Goal: Obtain resource: Download file/media

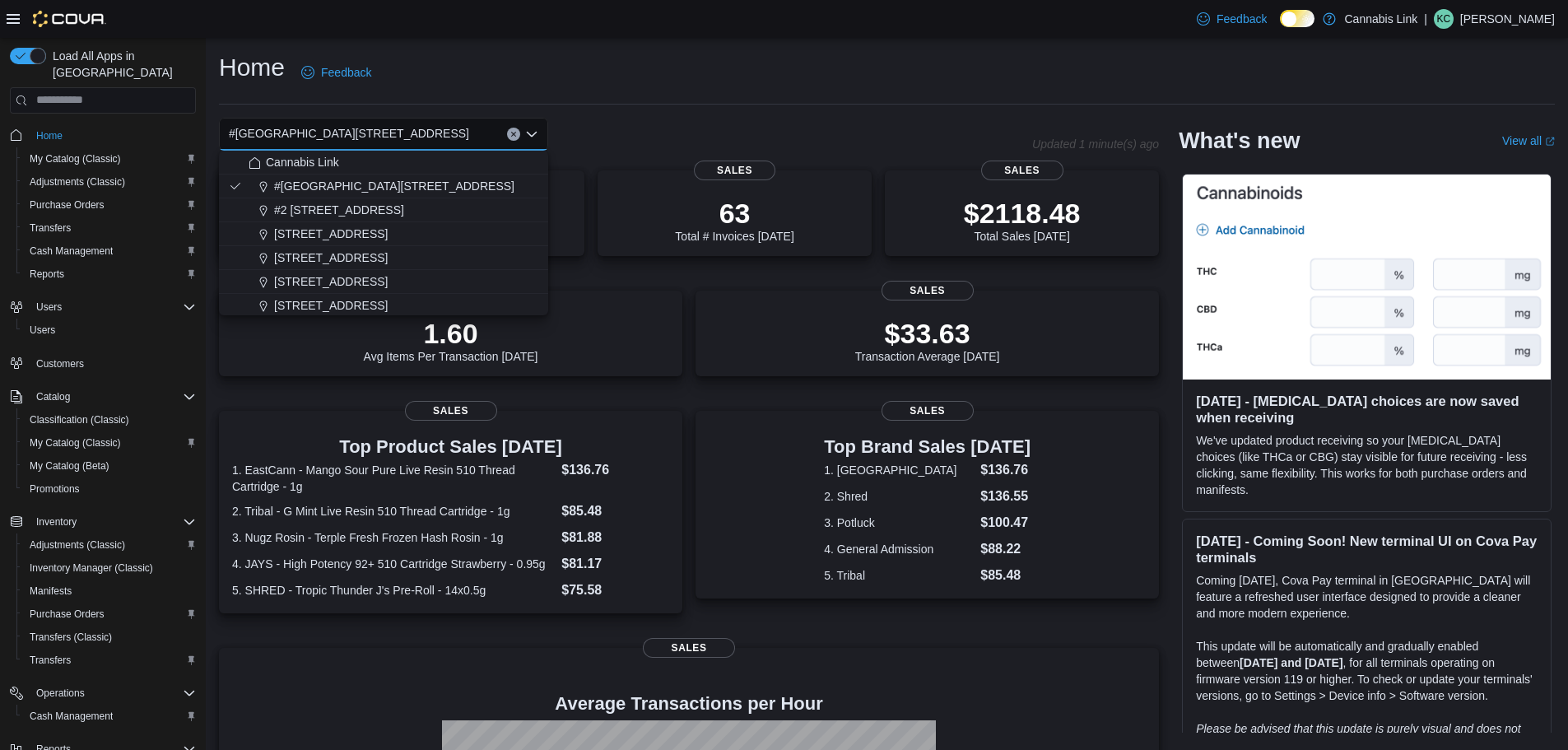
click at [624, 70] on div "Home Feedback" at bounding box center [887, 73] width 1336 height 43
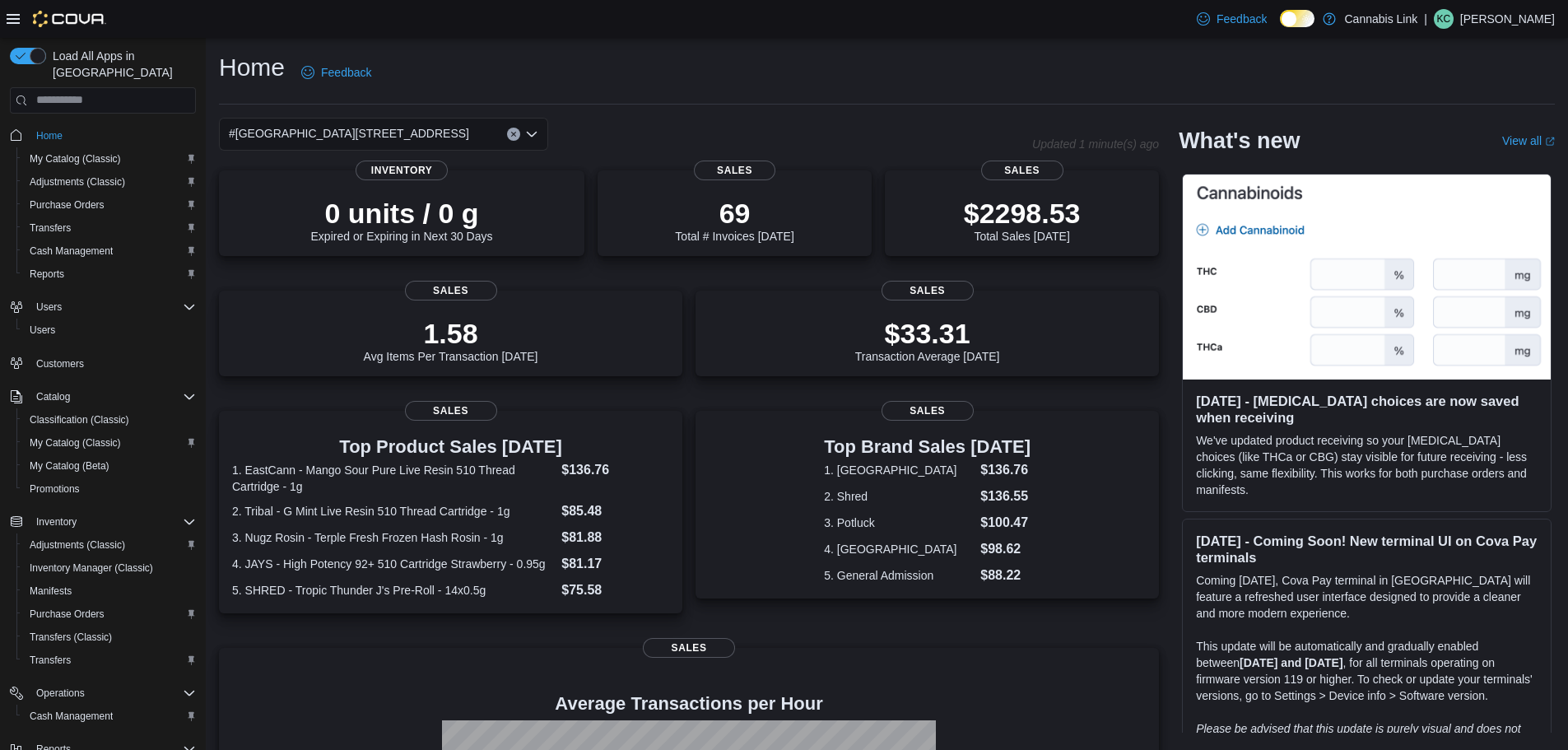
click at [450, 121] on div "#[GEOGRAPHIC_DATA][STREET_ADDRESS]" at bounding box center [383, 134] width 330 height 33
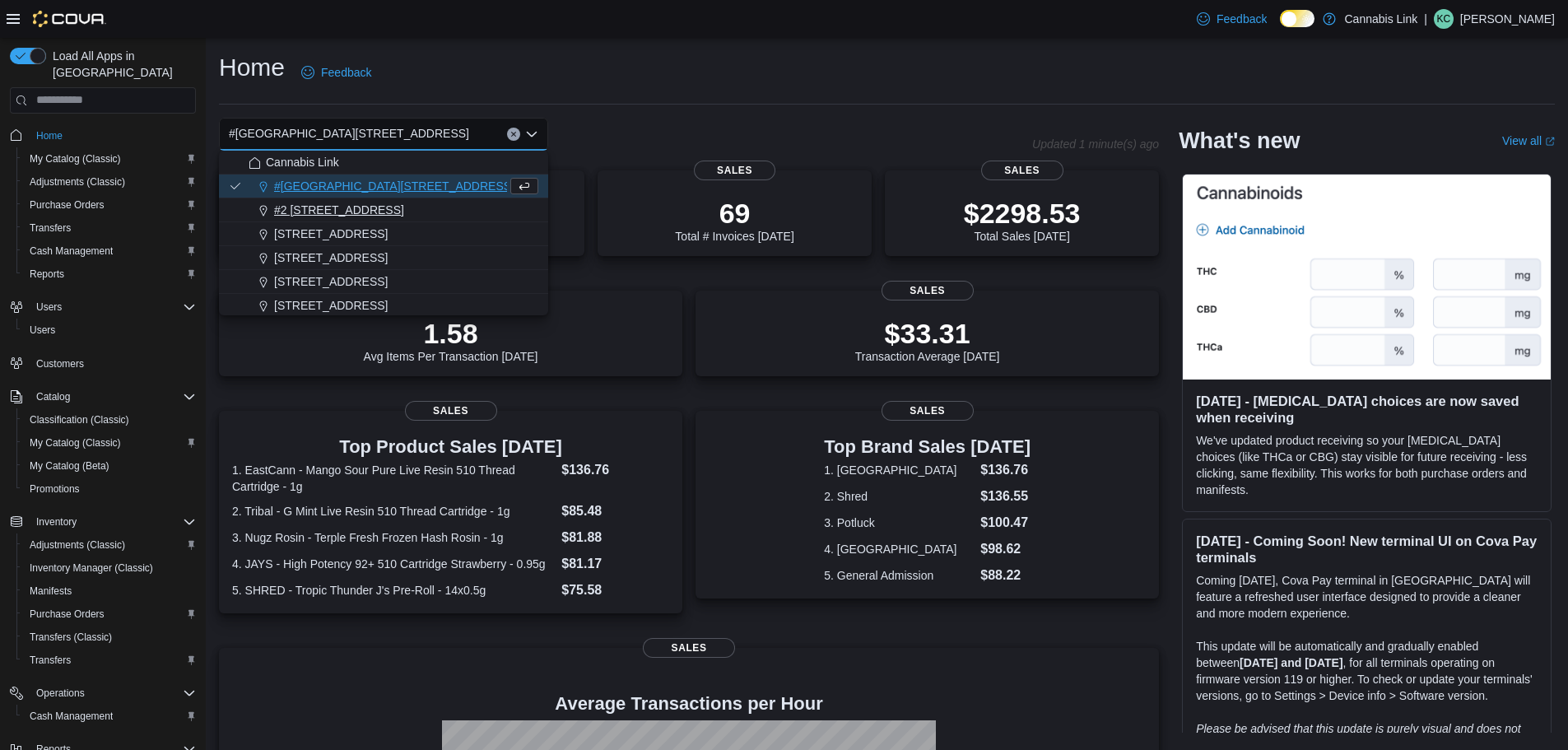
click at [386, 209] on div "#2 [STREET_ADDRESS]" at bounding box center [394, 210] width 290 height 16
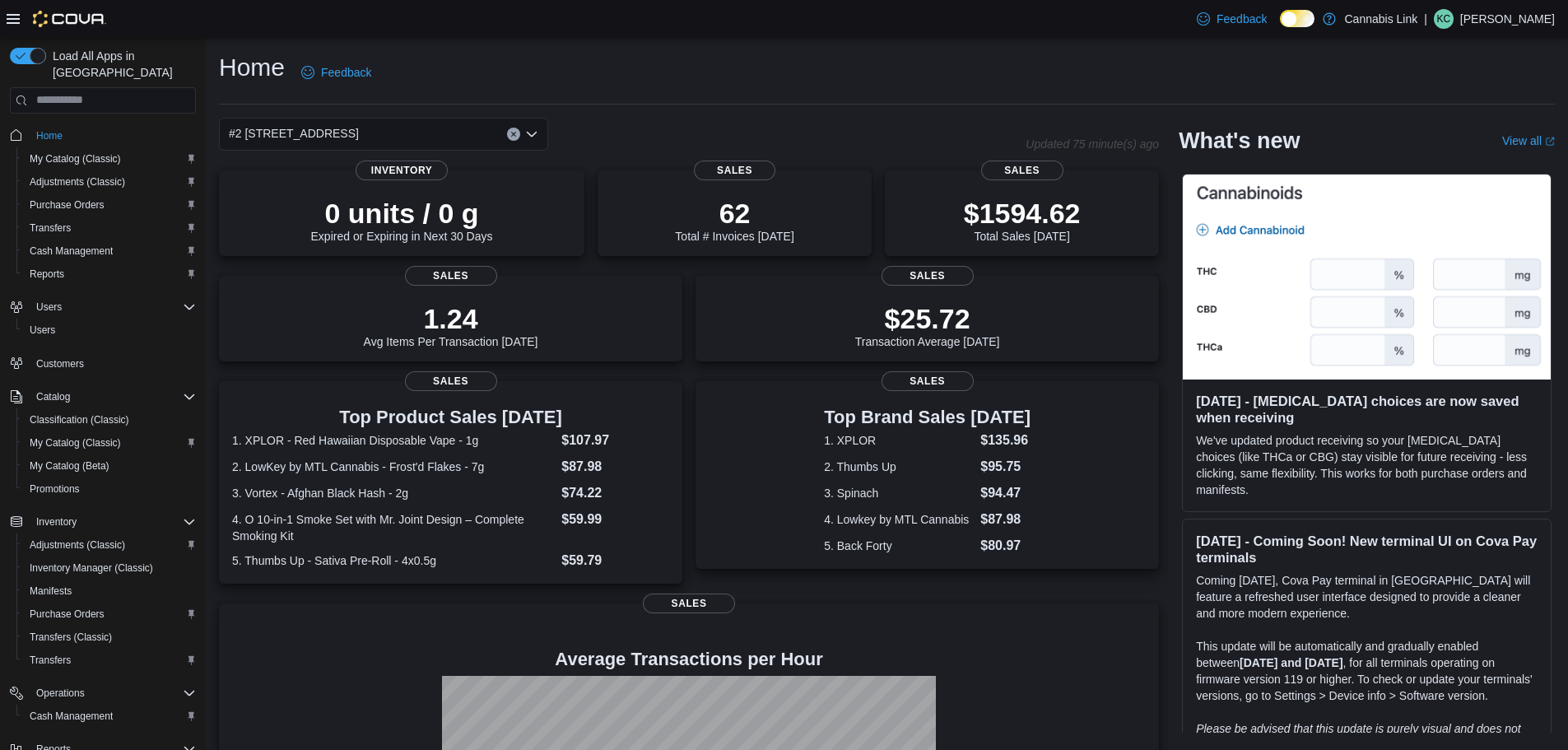
click at [436, 136] on div "#2 1149 Western Rd. Combo box. Selected. #2 1149 Western Rd.. Press Backspace t…" at bounding box center [383, 134] width 330 height 33
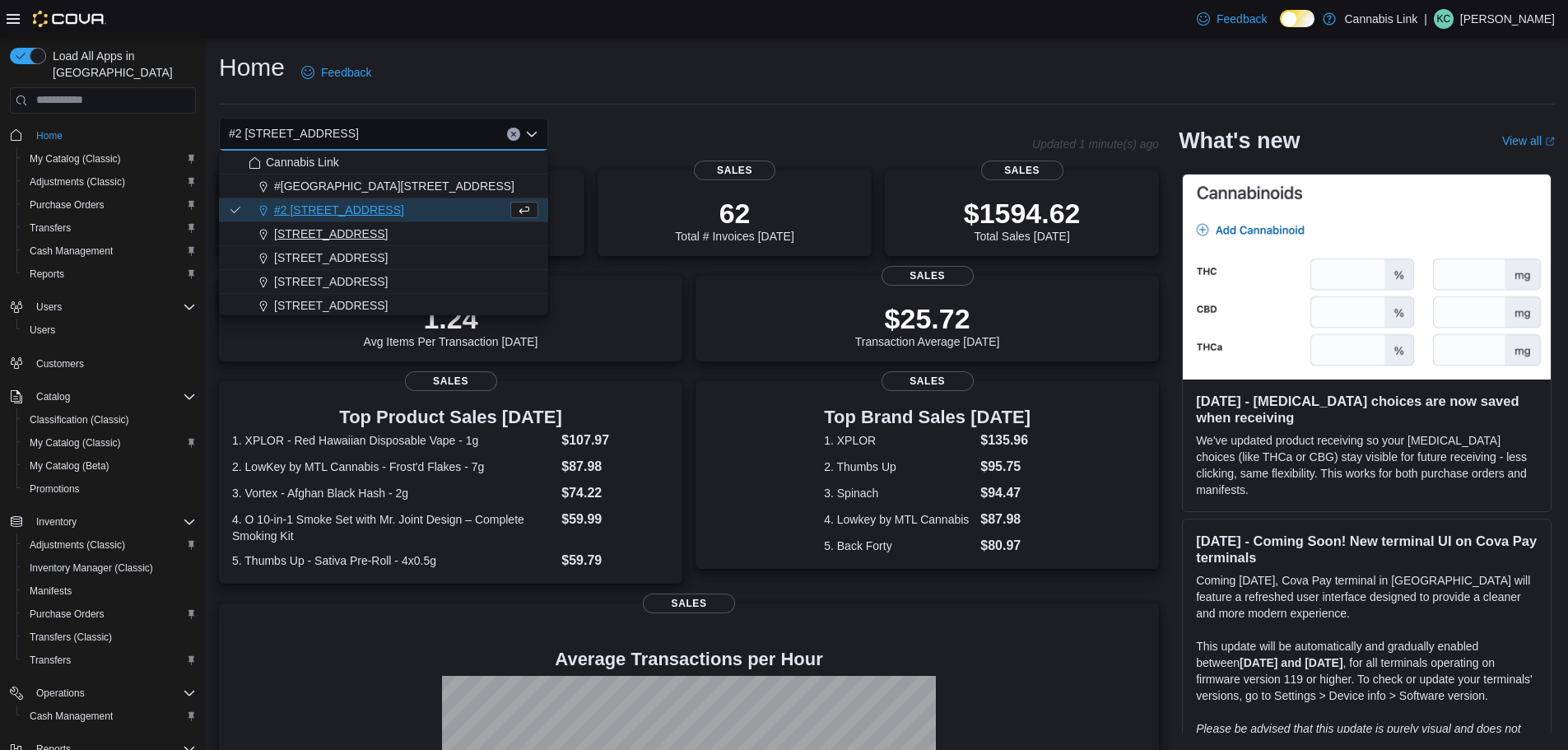
click at [388, 238] on span "[STREET_ADDRESS]" at bounding box center [330, 234] width 114 height 16
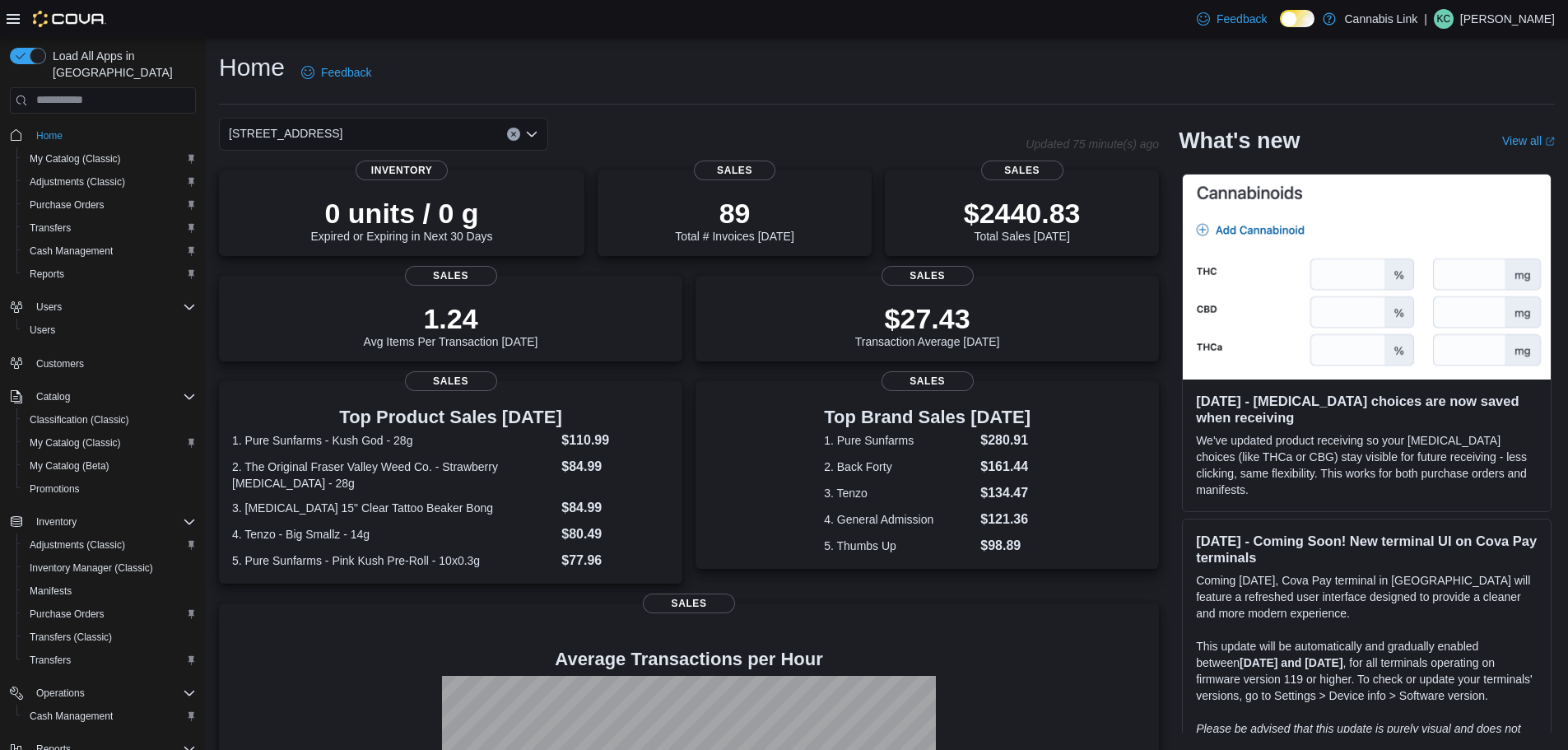
click at [442, 134] on div "1225 Wonderland Road North Combo box. Selected. 1225 Wonderland Road North. Pre…" at bounding box center [383, 134] width 330 height 33
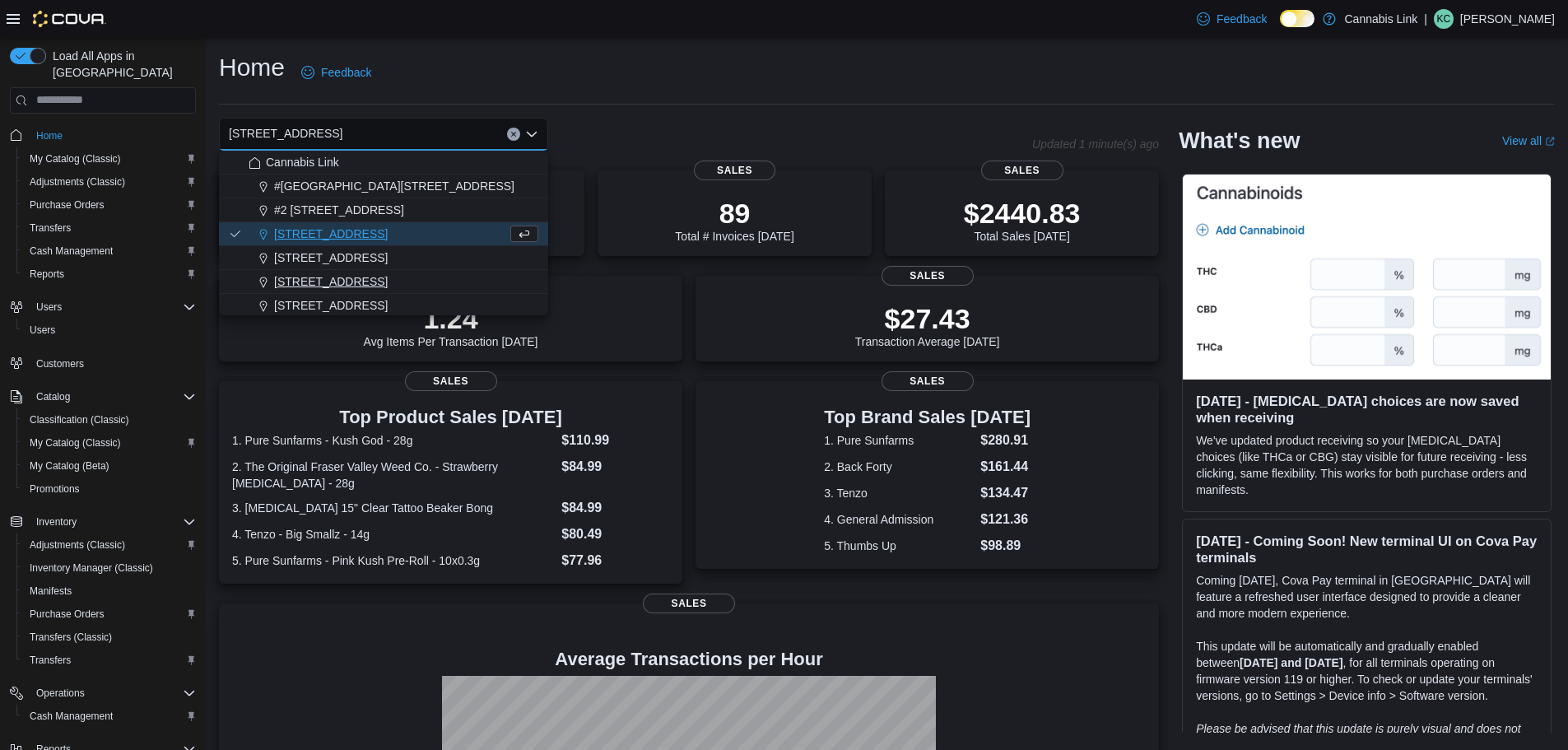
click at [372, 283] on span "[STREET_ADDRESS]" at bounding box center [330, 281] width 114 height 16
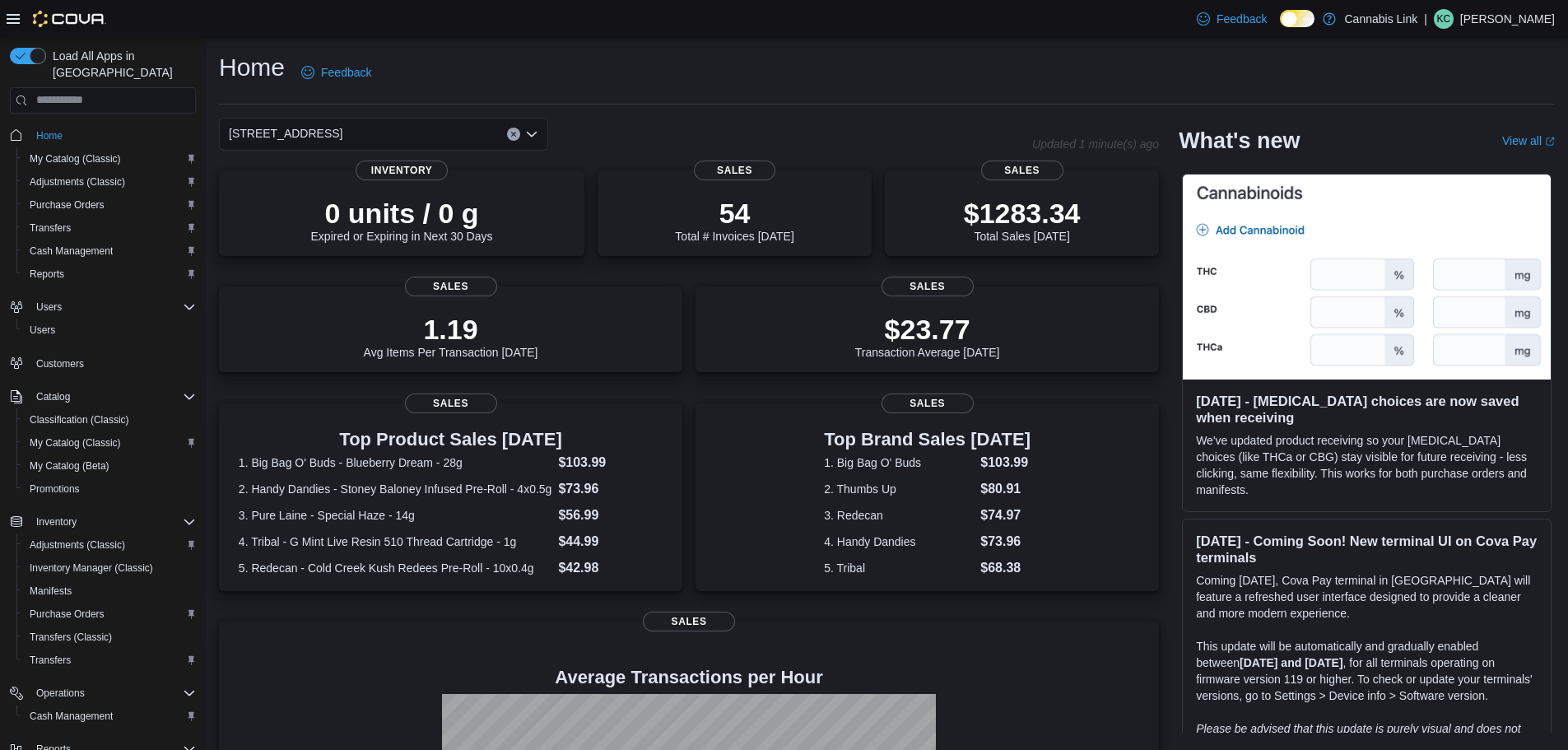
click at [402, 115] on div "Home Feedback 390 Springbank Drive Combo box. Selected. 390 Springbank Drive. P…" at bounding box center [887, 508] width 1362 height 942
click at [402, 127] on div "390 Springbank Drive Combo box. Selected. 390 Springbank Drive. Press Backspace…" at bounding box center [383, 134] width 330 height 33
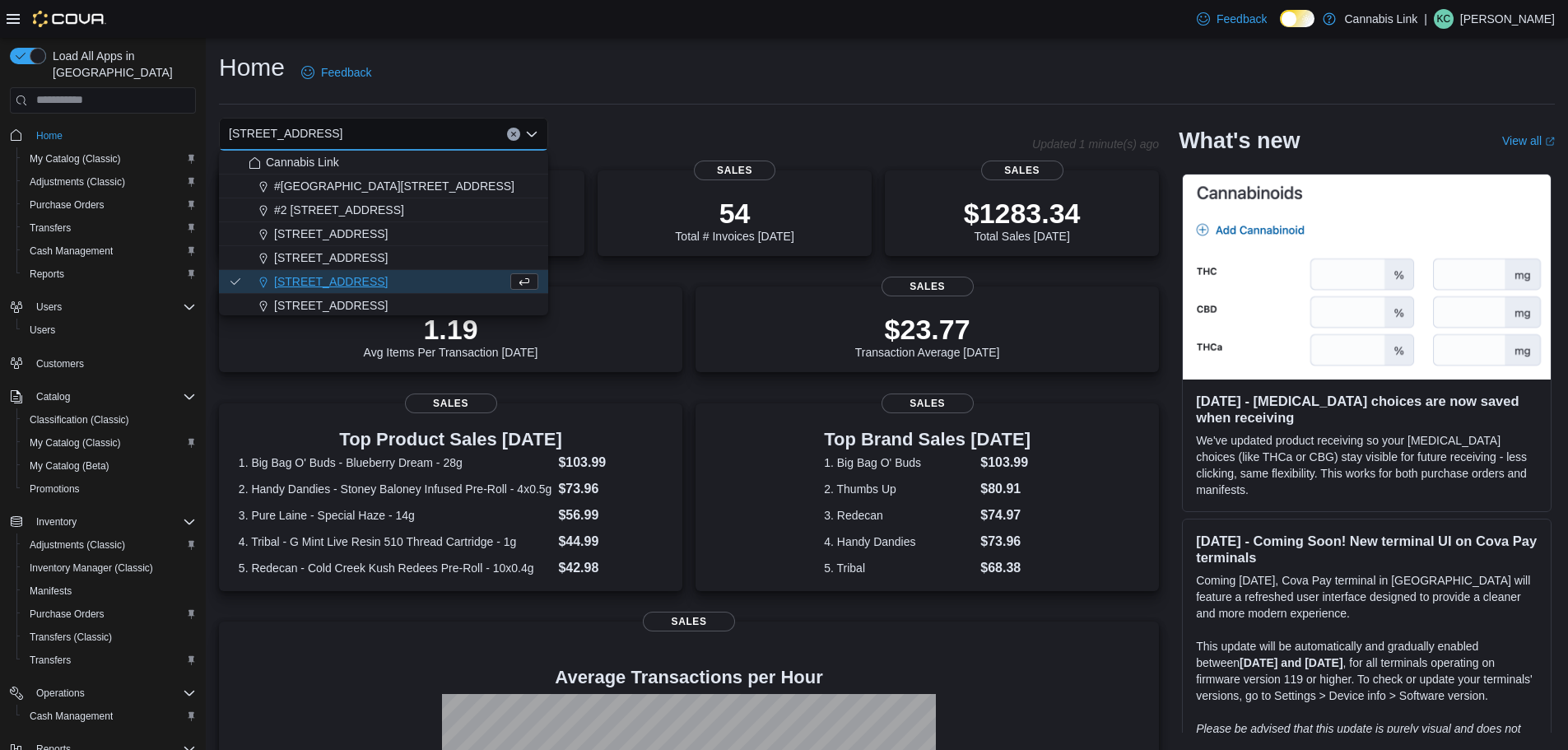
click at [402, 135] on div "390 Springbank Drive Combo box. Selected. 390 Springbank Drive. Press Backspace…" at bounding box center [383, 134] width 330 height 33
click at [366, 185] on span "#[GEOGRAPHIC_DATA][STREET_ADDRESS]" at bounding box center [394, 186] width 240 height 16
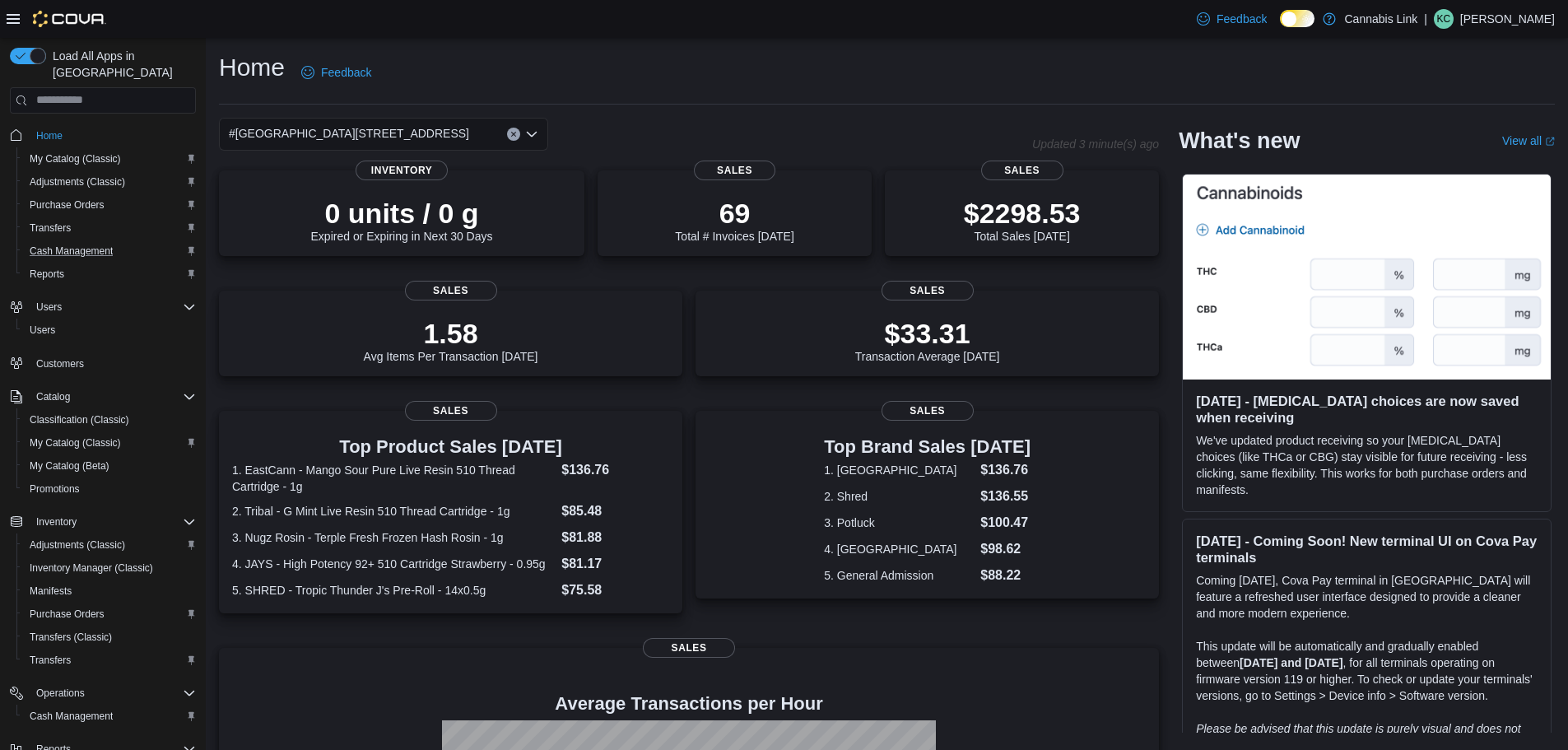
click at [105, 245] on button "Cash Management" at bounding box center [109, 251] width 186 height 23
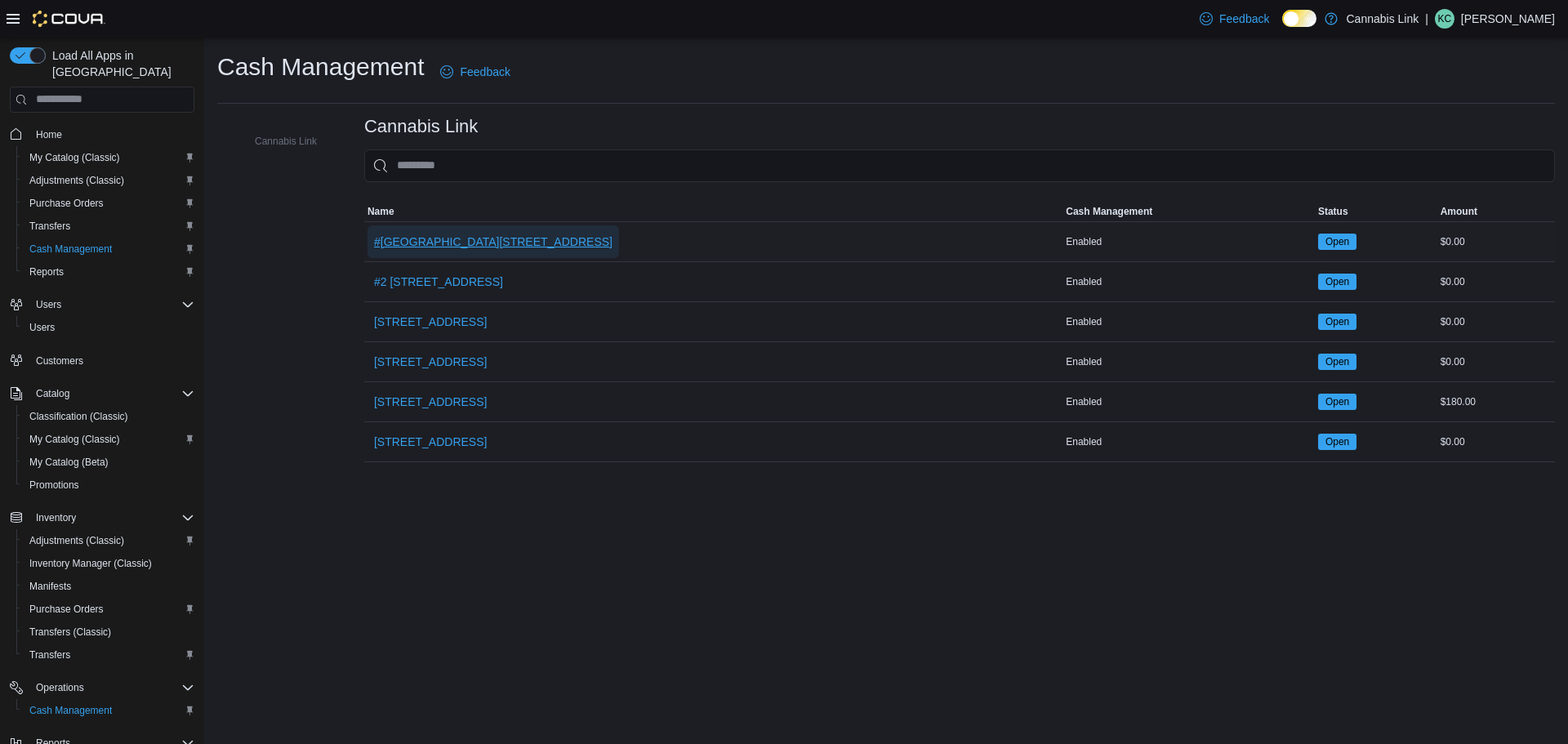
click at [460, 244] on span "#[GEOGRAPHIC_DATA][STREET_ADDRESS]" at bounding box center [493, 242] width 238 height 16
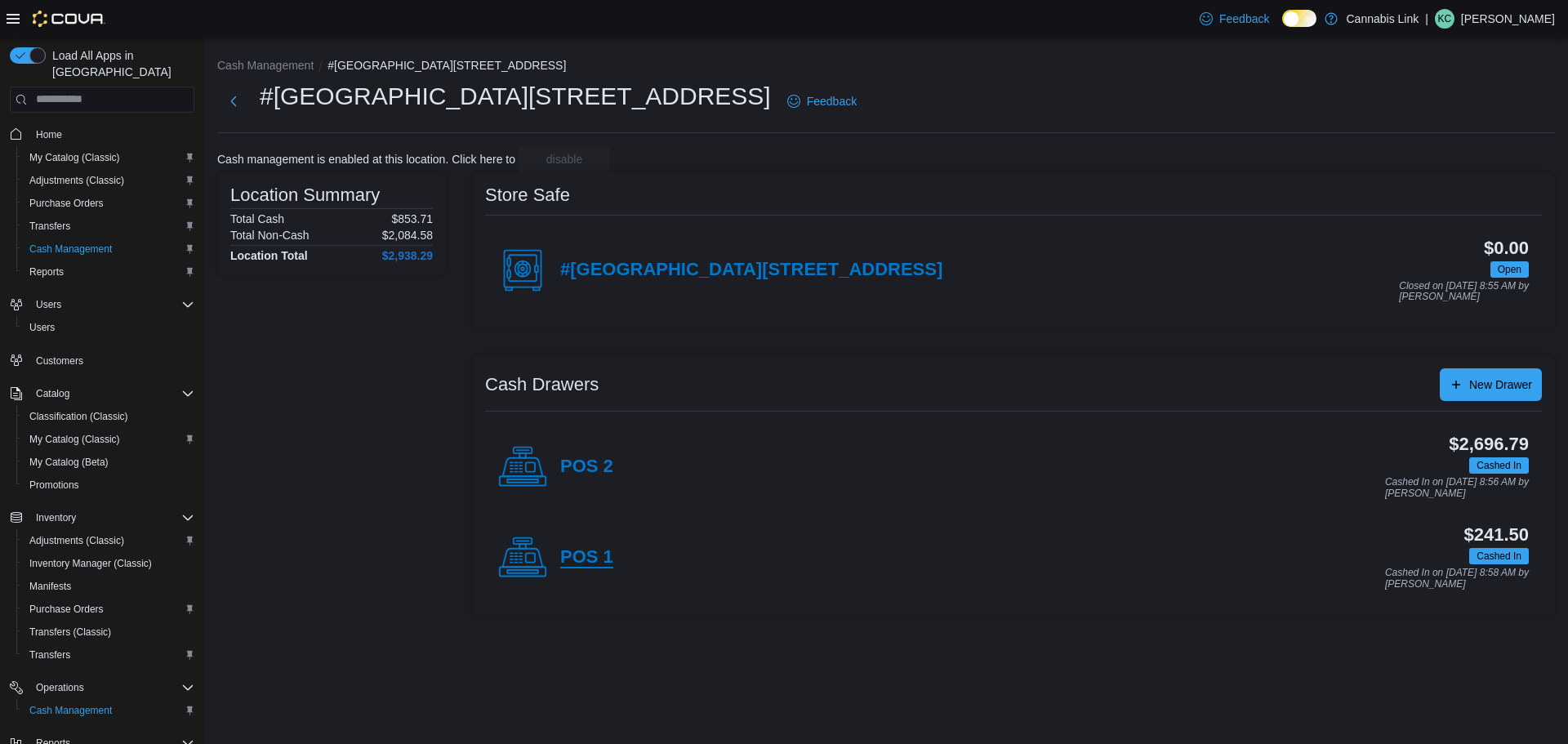
click at [579, 560] on h4 "POS 1" at bounding box center [587, 558] width 53 height 21
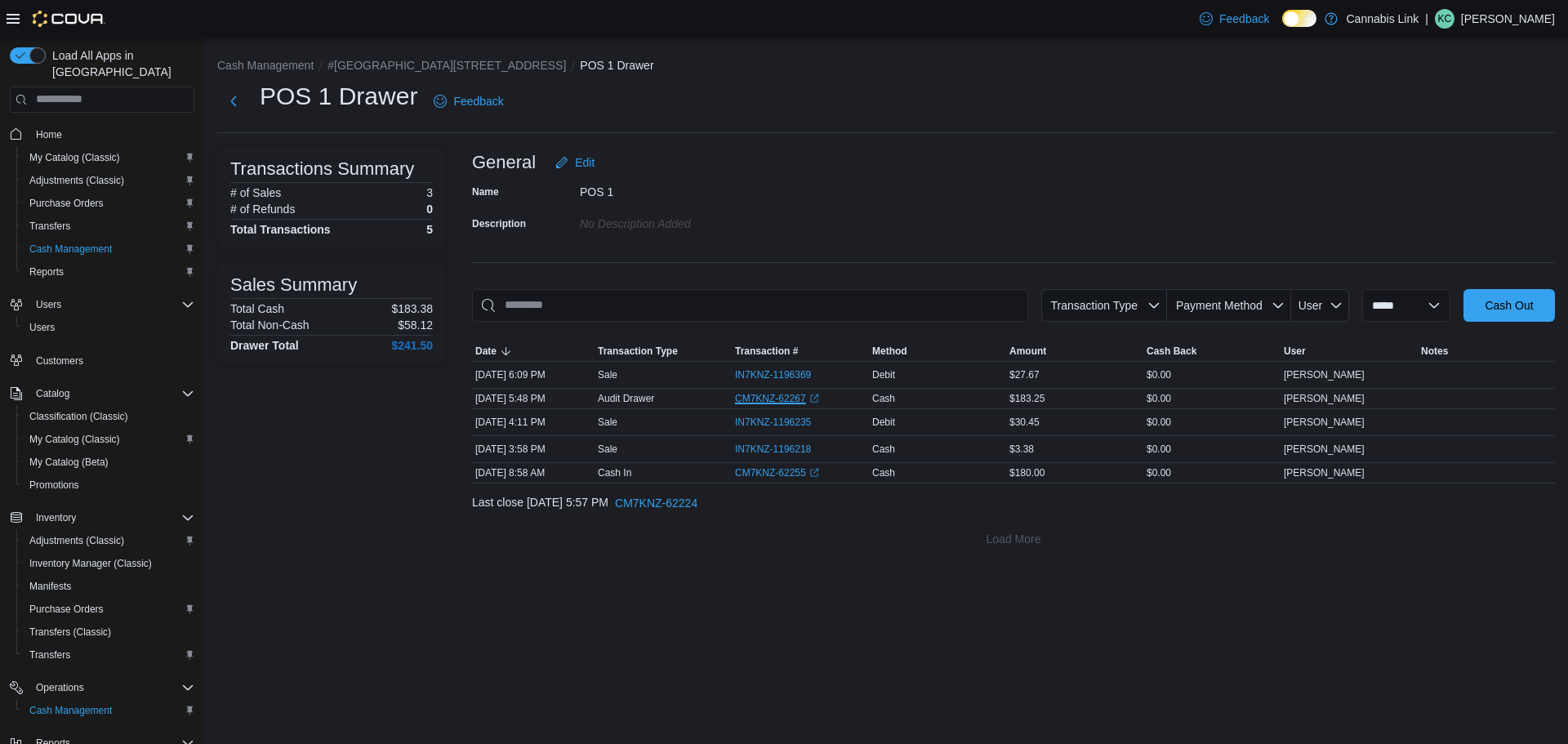
click at [764, 398] on link "CM7KNZ-62267 (opens in a new tab or window)" at bounding box center [776, 398] width 84 height 13
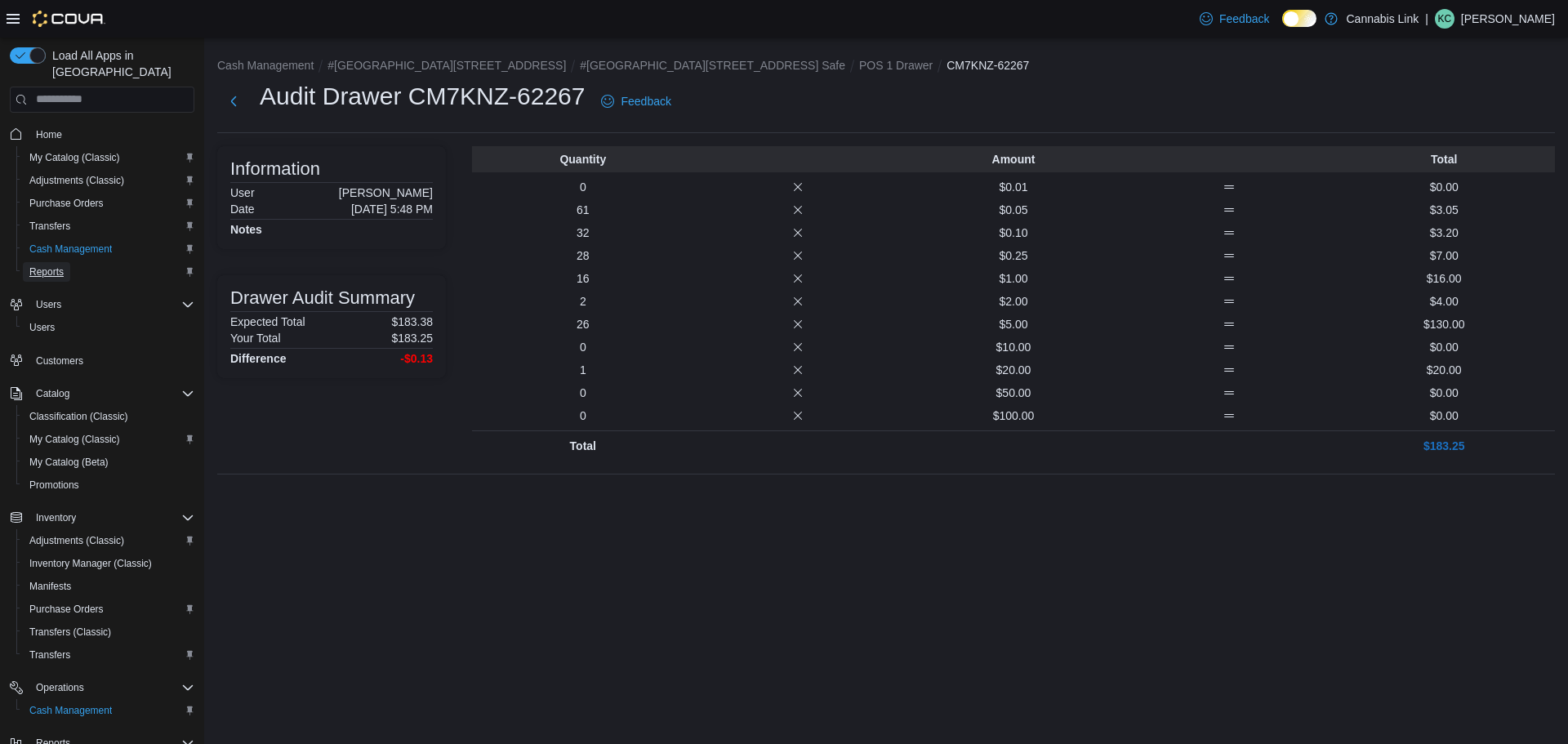
click at [28, 262] on link "Reports" at bounding box center [46, 272] width 47 height 20
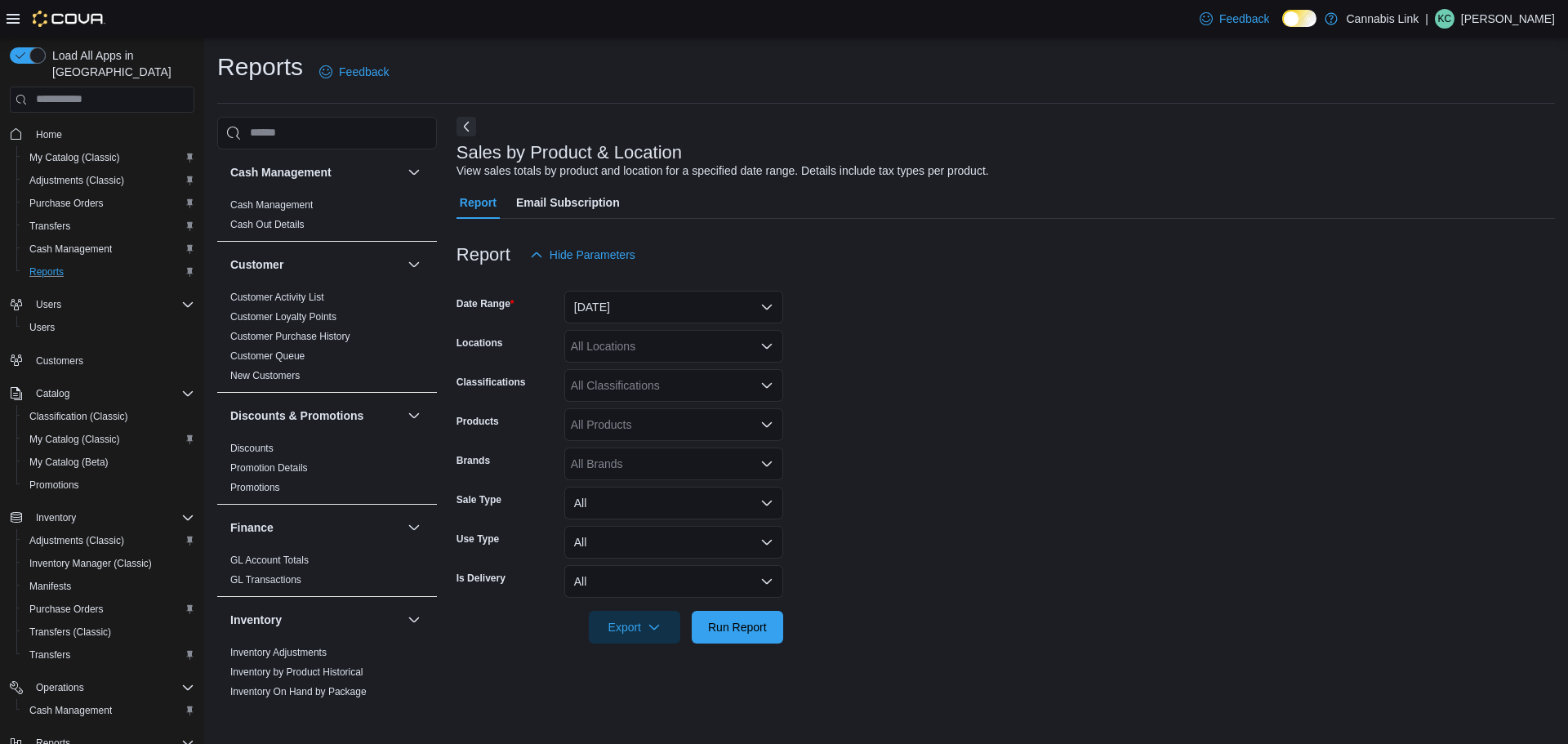
click at [96, 262] on div "Reports" at bounding box center [108, 272] width 171 height 20
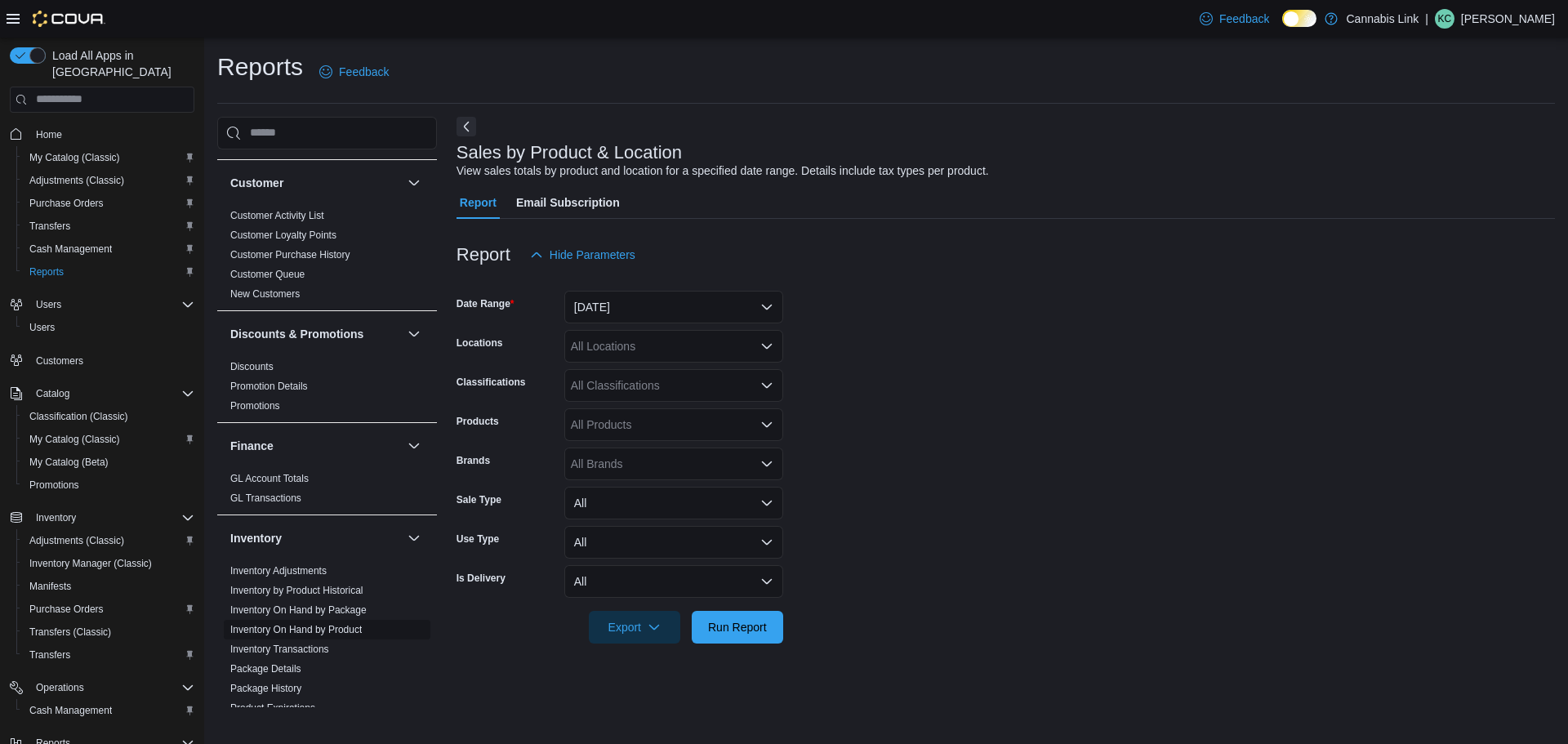
click at [338, 631] on link "Inventory On Hand by Product" at bounding box center [296, 629] width 131 height 12
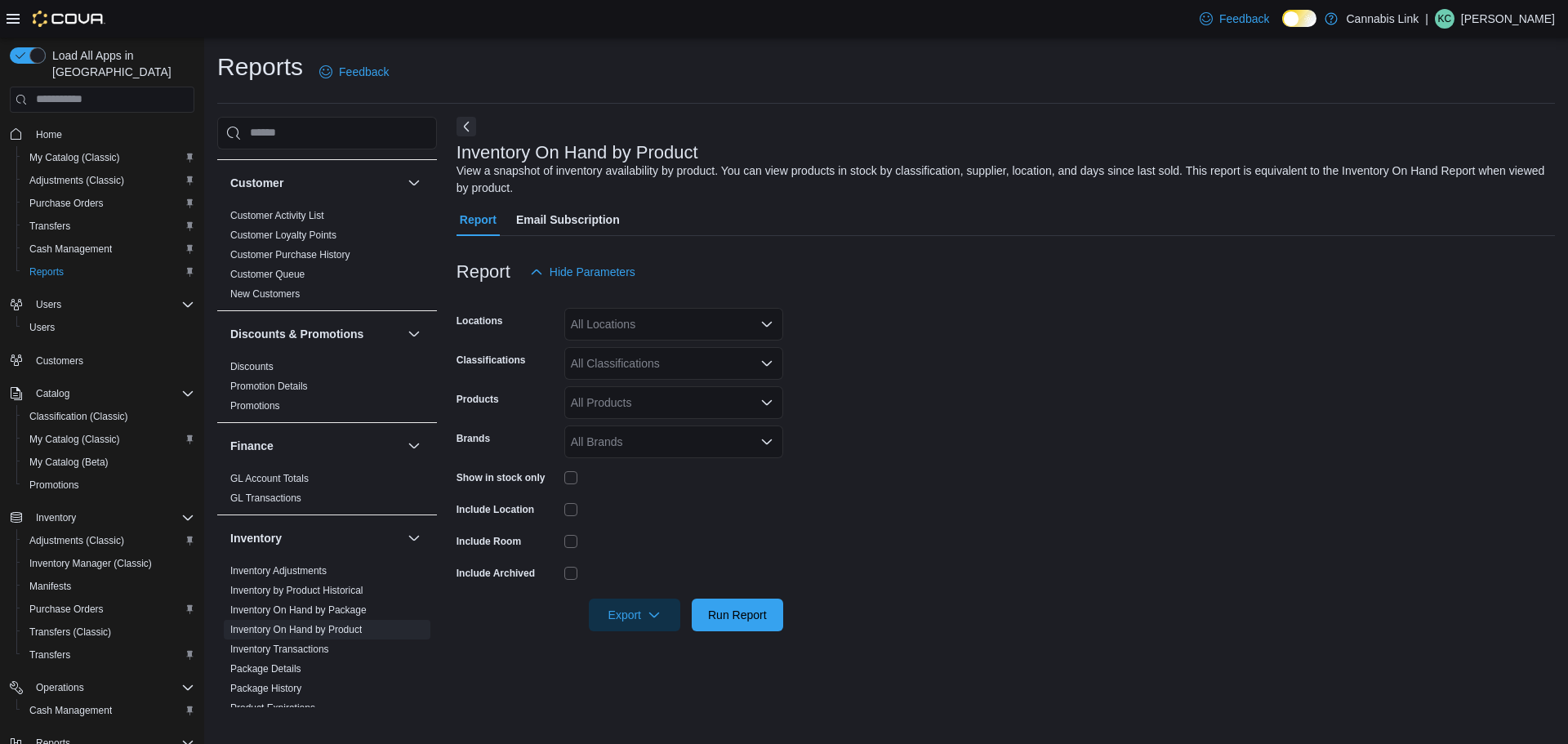
click at [700, 308] on div "All Locations" at bounding box center [673, 324] width 219 height 33
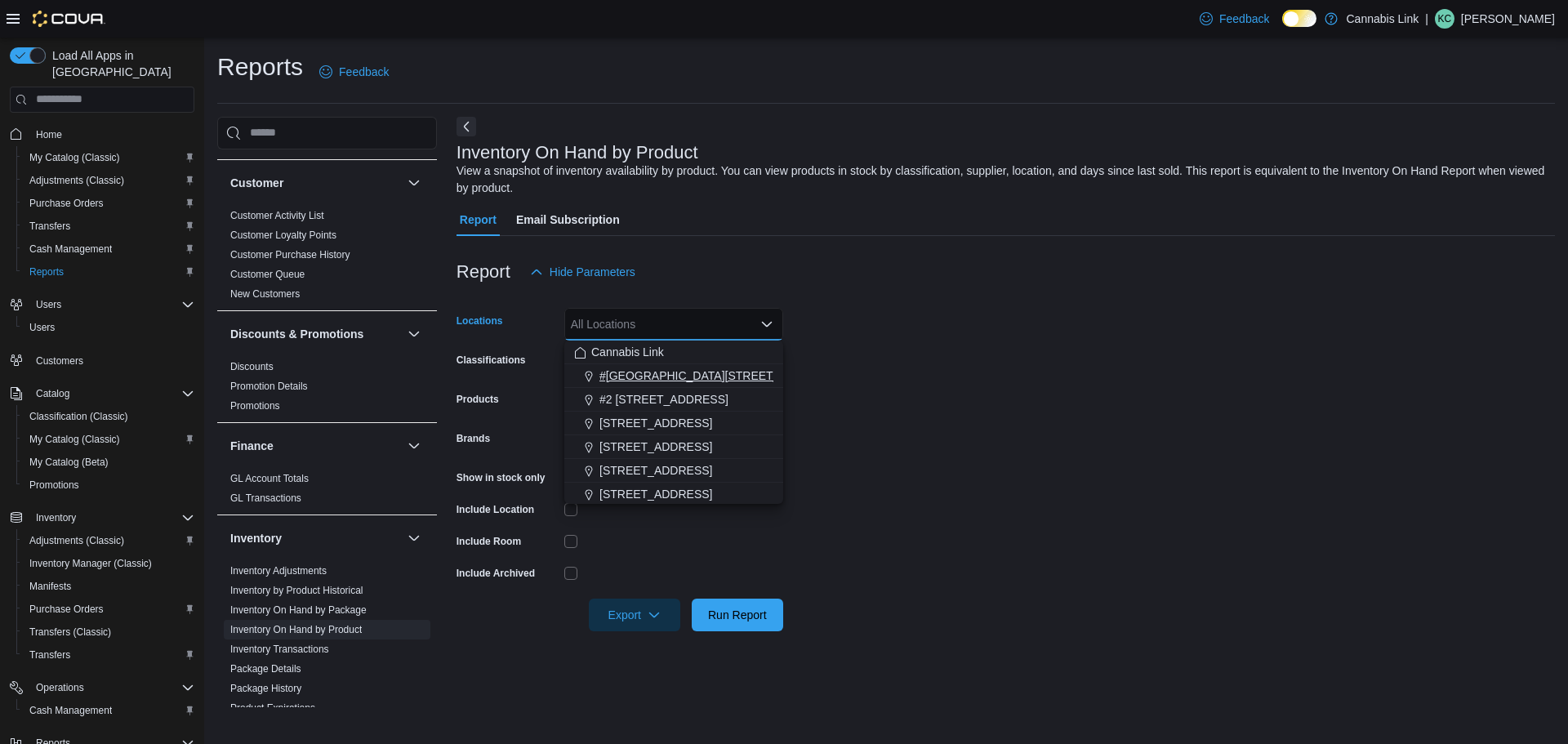
click at [675, 376] on span "#[GEOGRAPHIC_DATA][STREET_ADDRESS]" at bounding box center [719, 376] width 238 height 16
click at [753, 223] on div "Report Email Subscription" at bounding box center [1006, 220] width 1098 height 33
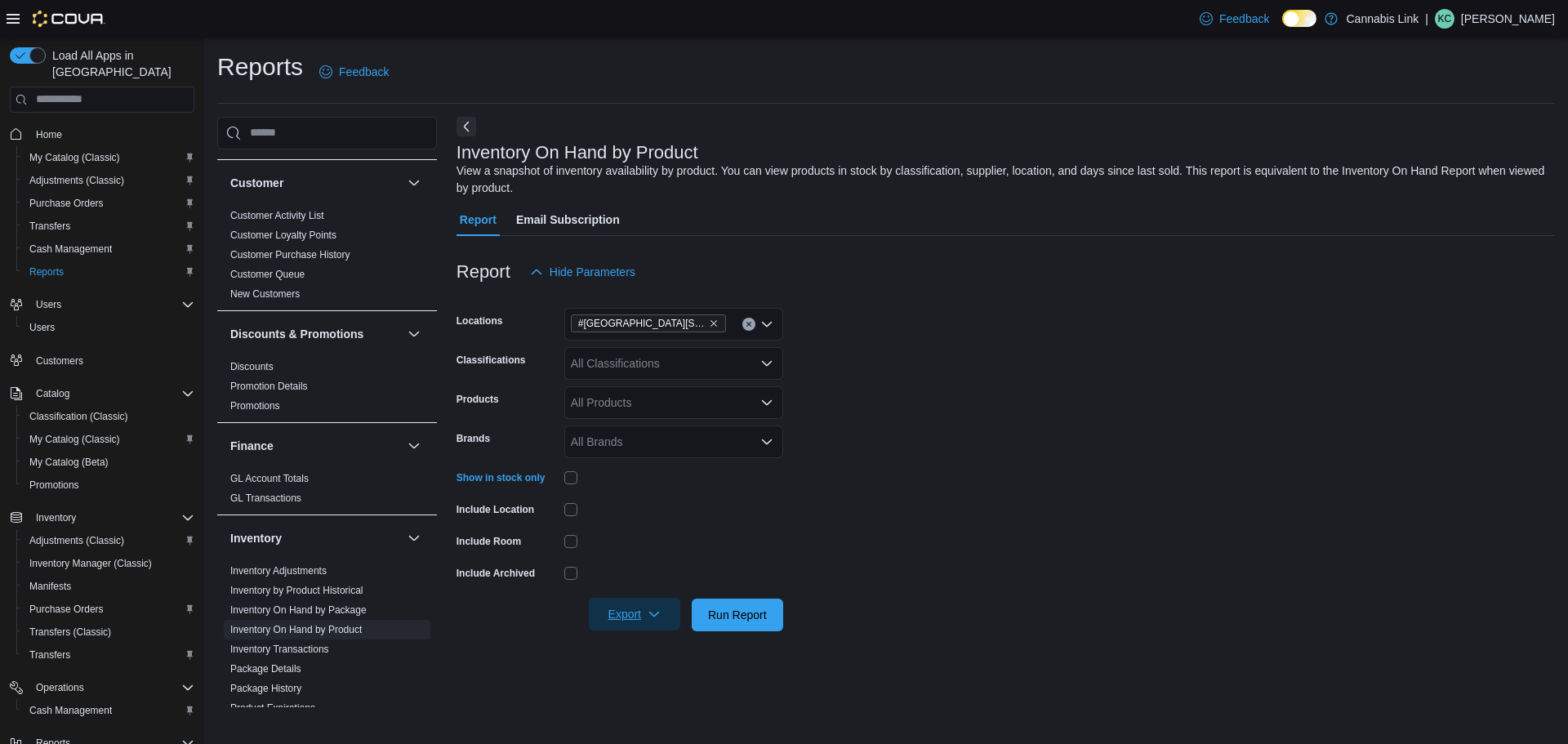
click at [641, 625] on span "Export" at bounding box center [634, 614] width 72 height 33
click at [656, 527] on button "Export to Excel" at bounding box center [637, 516] width 93 height 33
